Goal: Find specific page/section: Find specific page/section

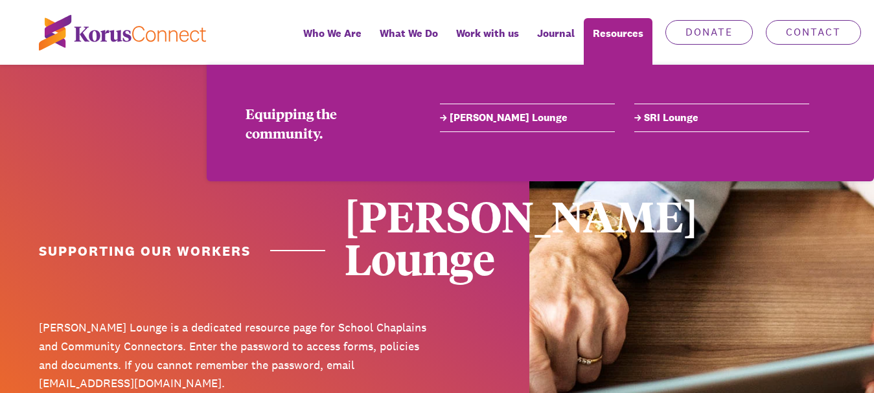
click at [623, 37] on div "Resources" at bounding box center [618, 41] width 69 height 47
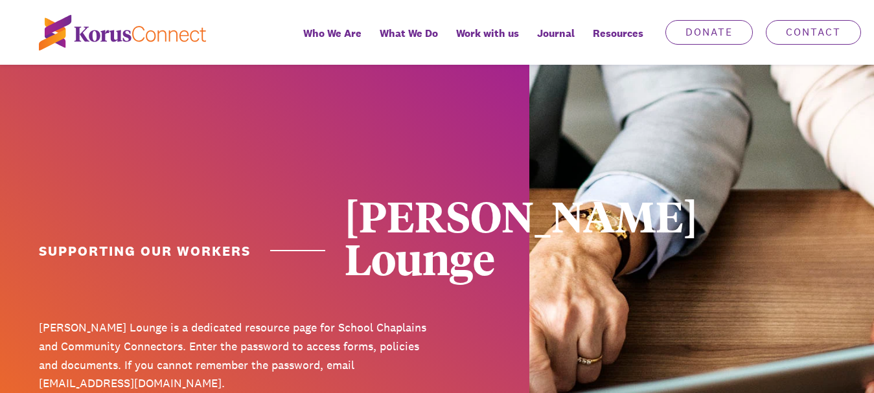
click at [623, 37] on div "Resources" at bounding box center [618, 41] width 69 height 47
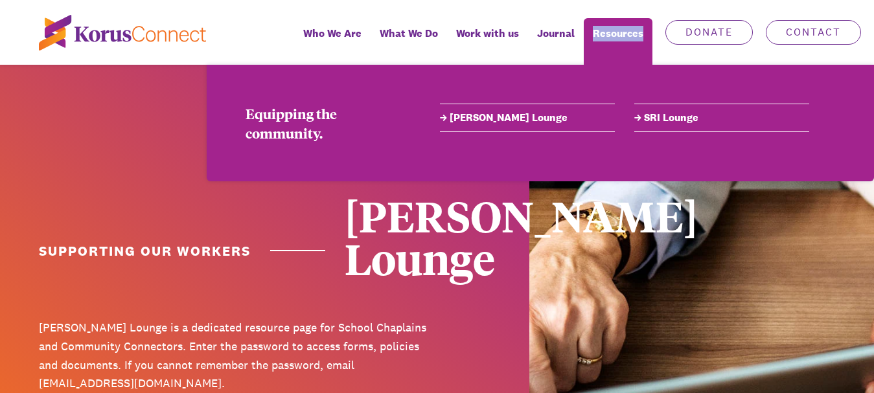
click at [623, 37] on div "Resources" at bounding box center [618, 41] width 69 height 47
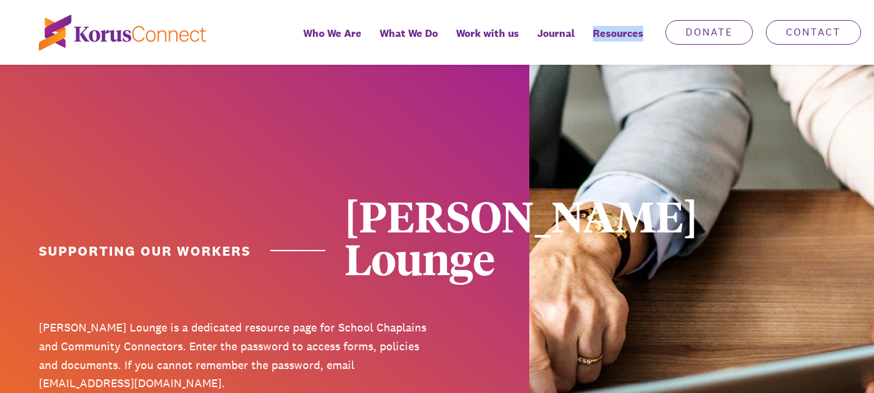
click at [623, 37] on div "Resources" at bounding box center [618, 41] width 69 height 47
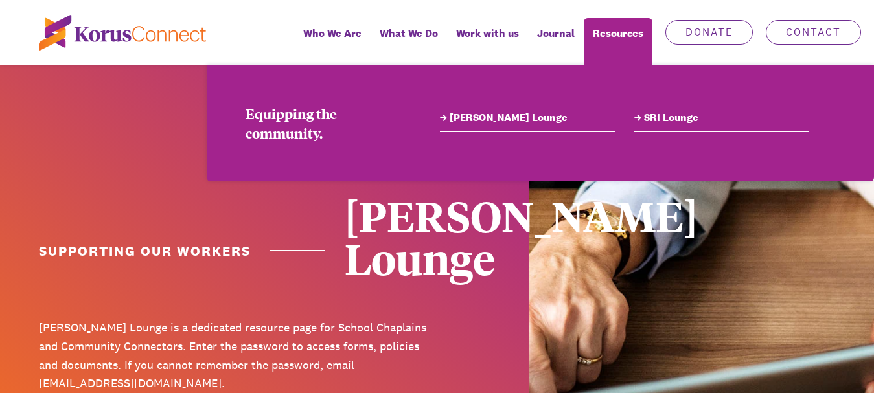
click at [492, 120] on link "[PERSON_NAME] Lounge" at bounding box center [527, 118] width 175 height 16
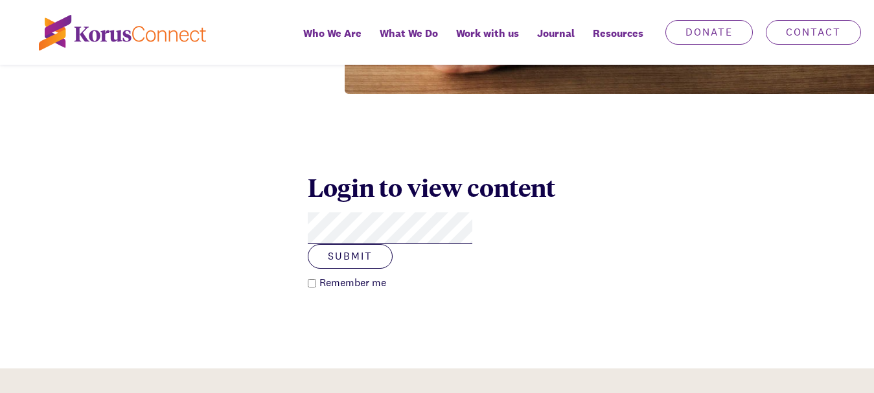
scroll to position [442, 0]
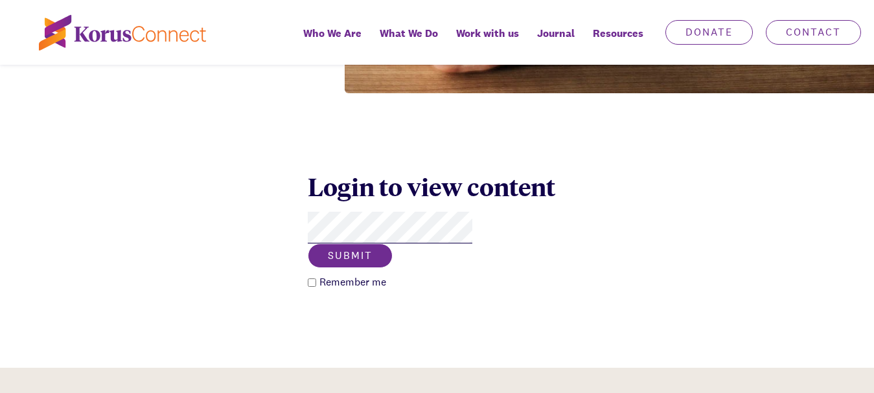
click at [393, 244] on button "Submit" at bounding box center [350, 256] width 85 height 25
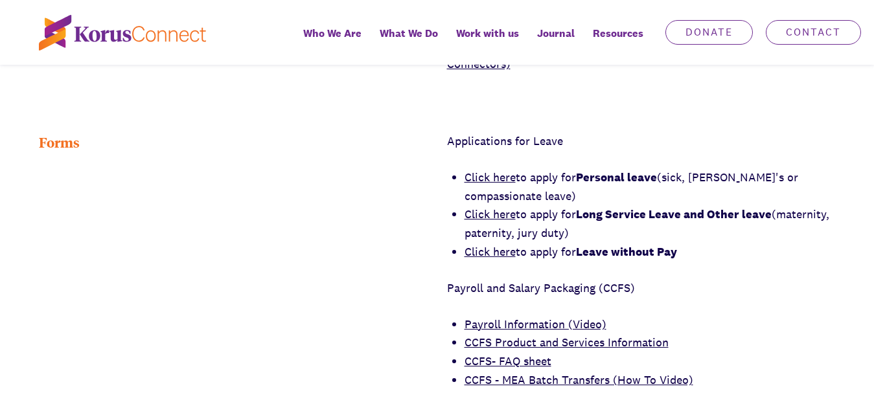
scroll to position [806, 0]
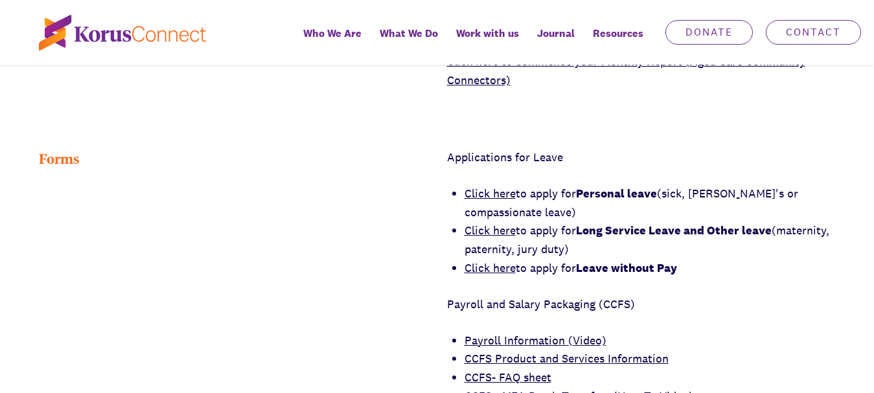
click at [498, 260] on link "Click here" at bounding box center [490, 267] width 51 height 15
